Goal: Task Accomplishment & Management: Use online tool/utility

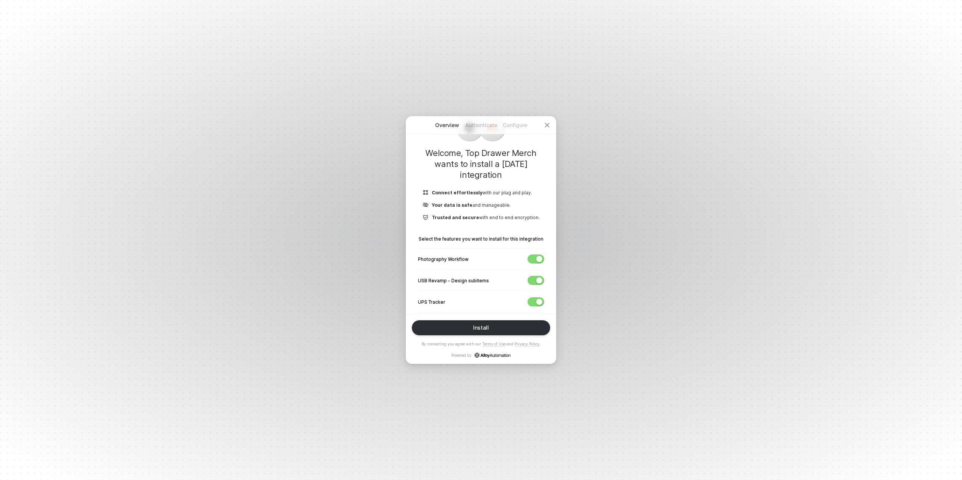
scroll to position [88, 0]
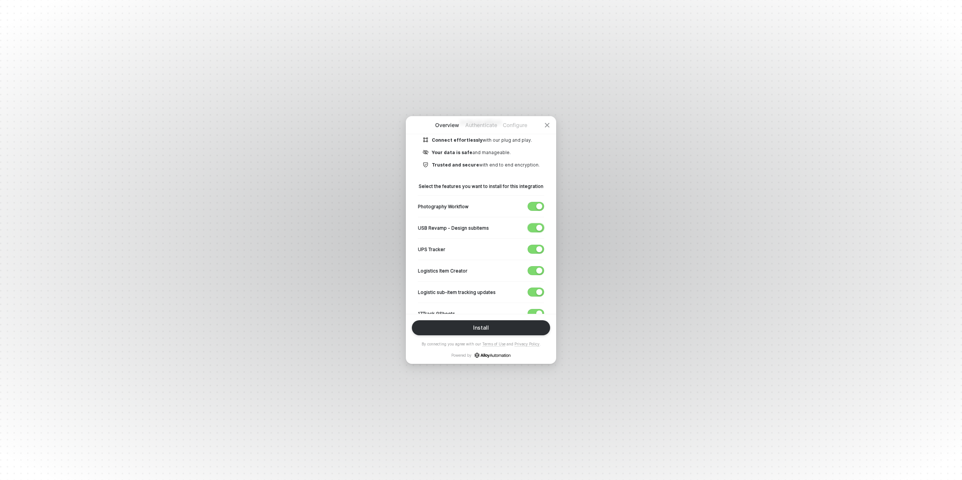
click at [534, 228] on span "button" at bounding box center [534, 228] width 12 height 8
click at [534, 248] on span "button" at bounding box center [534, 249] width 12 height 8
click at [533, 270] on span "button" at bounding box center [534, 270] width 12 height 8
click at [535, 288] on span "button" at bounding box center [534, 292] width 12 height 8
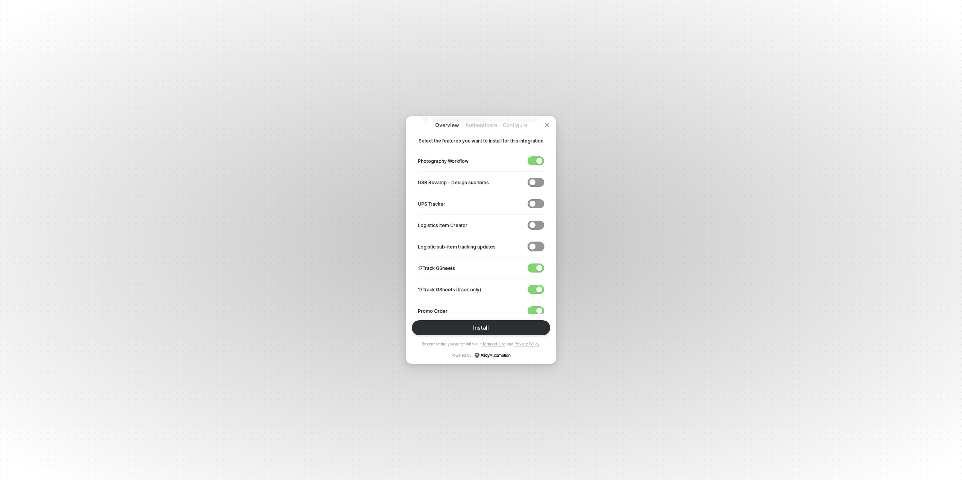
scroll to position [160, 0]
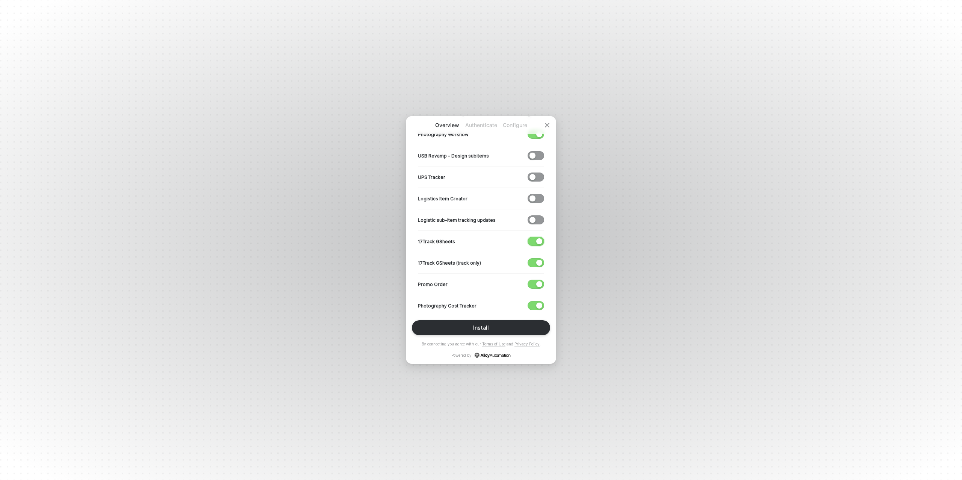
click at [538, 241] on div "button" at bounding box center [539, 241] width 6 height 6
click at [538, 262] on div "button" at bounding box center [539, 263] width 6 height 6
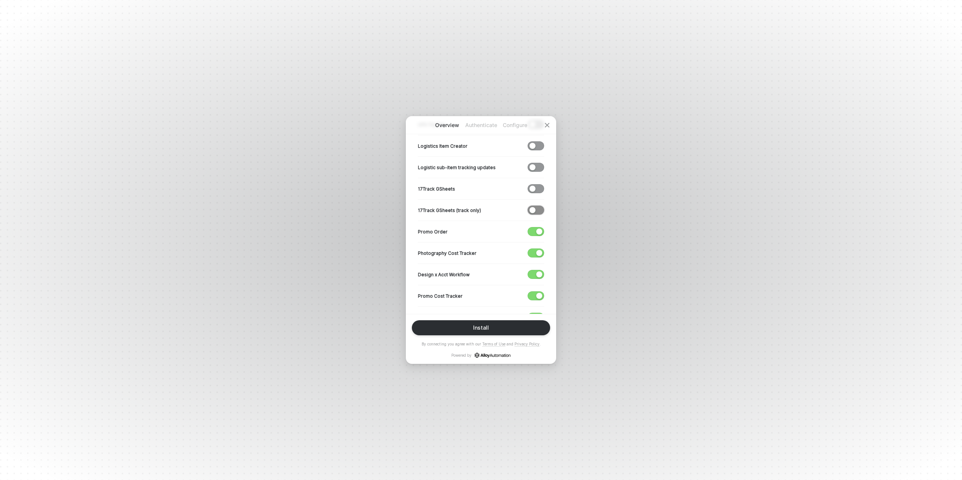
scroll to position [218, 0]
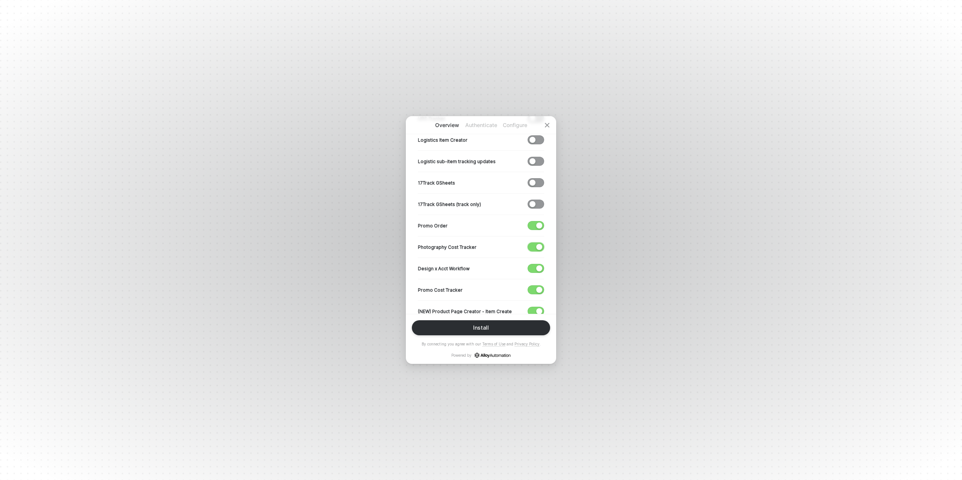
click at [539, 246] on div "button" at bounding box center [539, 247] width 6 height 6
click at [536, 265] on div "button" at bounding box center [539, 268] width 6 height 6
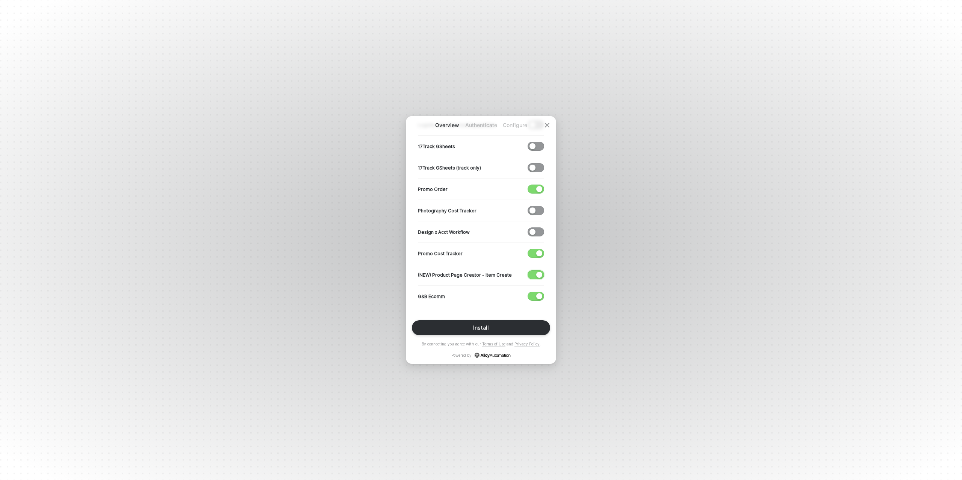
drag, startPoint x: 538, startPoint y: 270, endPoint x: 536, endPoint y: 257, distance: 12.9
click at [538, 272] on div "button" at bounding box center [539, 275] width 6 height 6
click at [536, 253] on div "button" at bounding box center [539, 253] width 6 height 6
click at [536, 294] on div "button" at bounding box center [539, 296] width 6 height 6
click at [488, 328] on button "Install" at bounding box center [481, 327] width 138 height 15
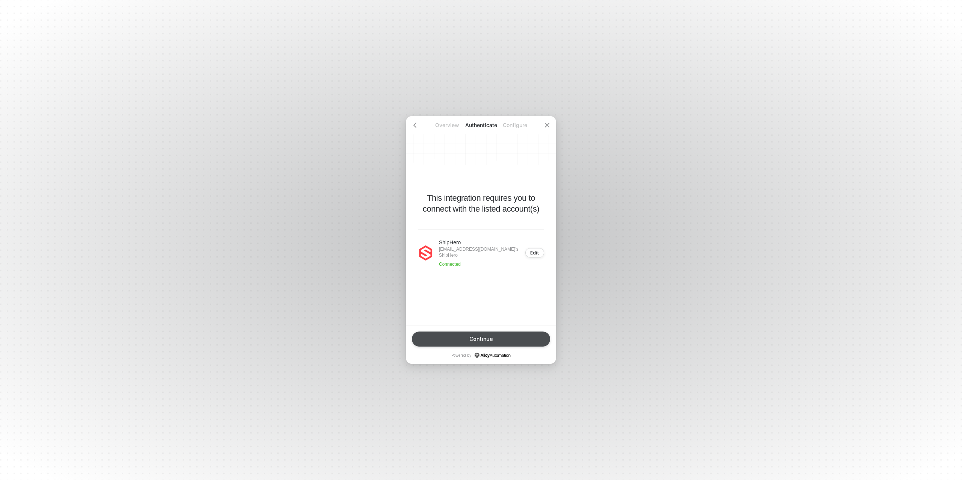
click at [487, 334] on button "Continue" at bounding box center [481, 338] width 138 height 15
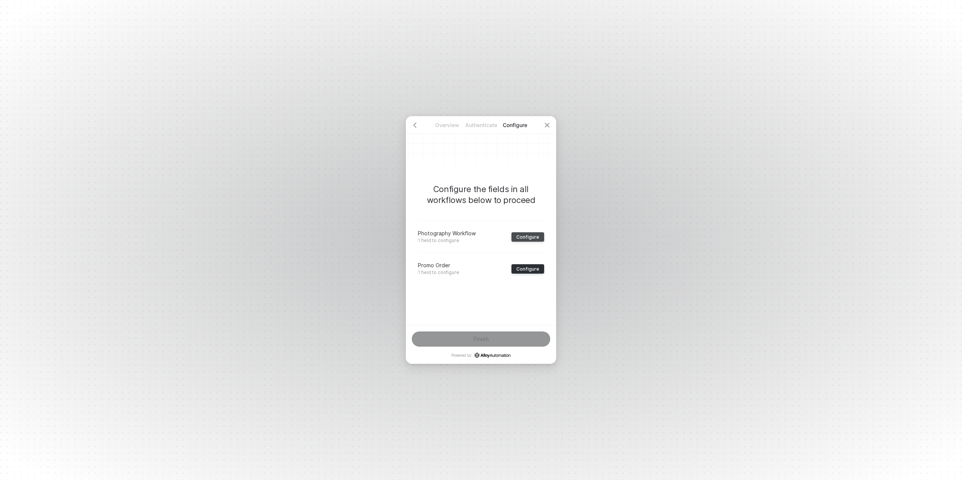
click at [523, 239] on div "Configure" at bounding box center [527, 237] width 23 height 6
click at [446, 247] on div "﻿" at bounding box center [480, 249] width 113 height 6
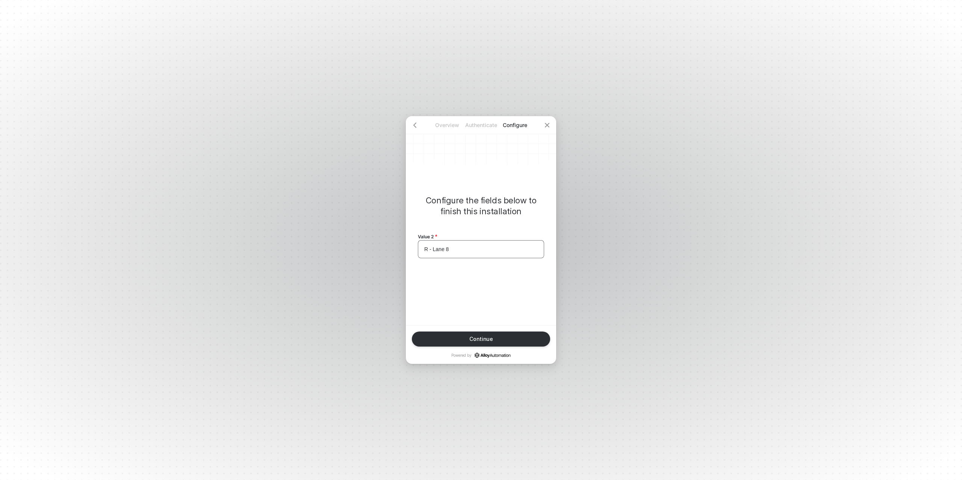
click at [445, 251] on span "R - Lane 8" at bounding box center [436, 249] width 24 height 6
copy span "R - Lane 8"
click at [478, 340] on div "Continue" at bounding box center [481, 339] width 24 height 6
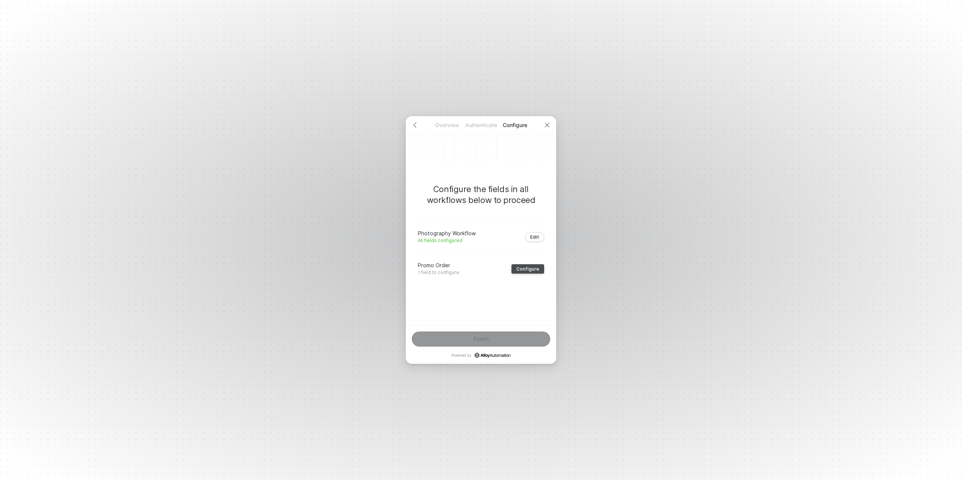
click at [538, 269] on div "Configure" at bounding box center [527, 269] width 23 height 6
click at [464, 248] on div "﻿" at bounding box center [480, 249] width 113 height 6
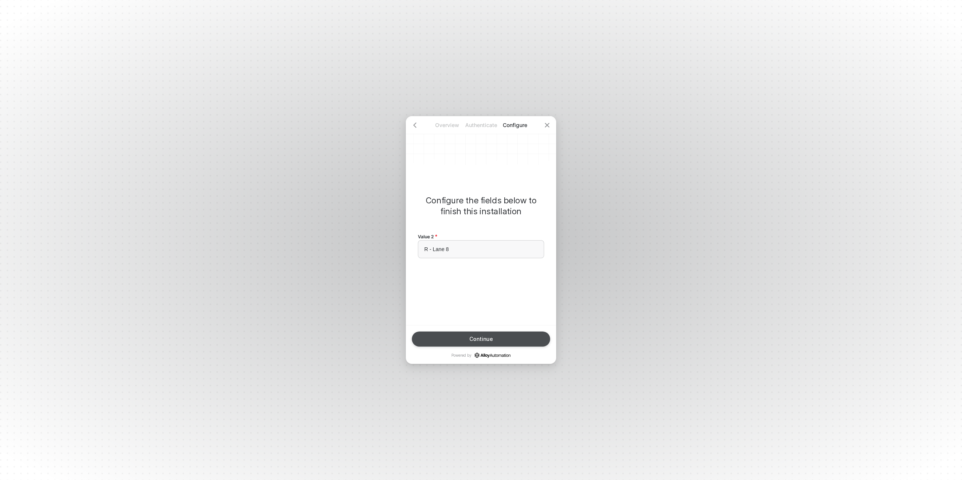
click at [477, 338] on div "Continue" at bounding box center [481, 339] width 24 height 6
click at [478, 338] on div "Finish" at bounding box center [480, 339] width 15 height 6
click at [482, 338] on div "Done" at bounding box center [481, 339] width 14 height 6
